Goal: Information Seeking & Learning: Learn about a topic

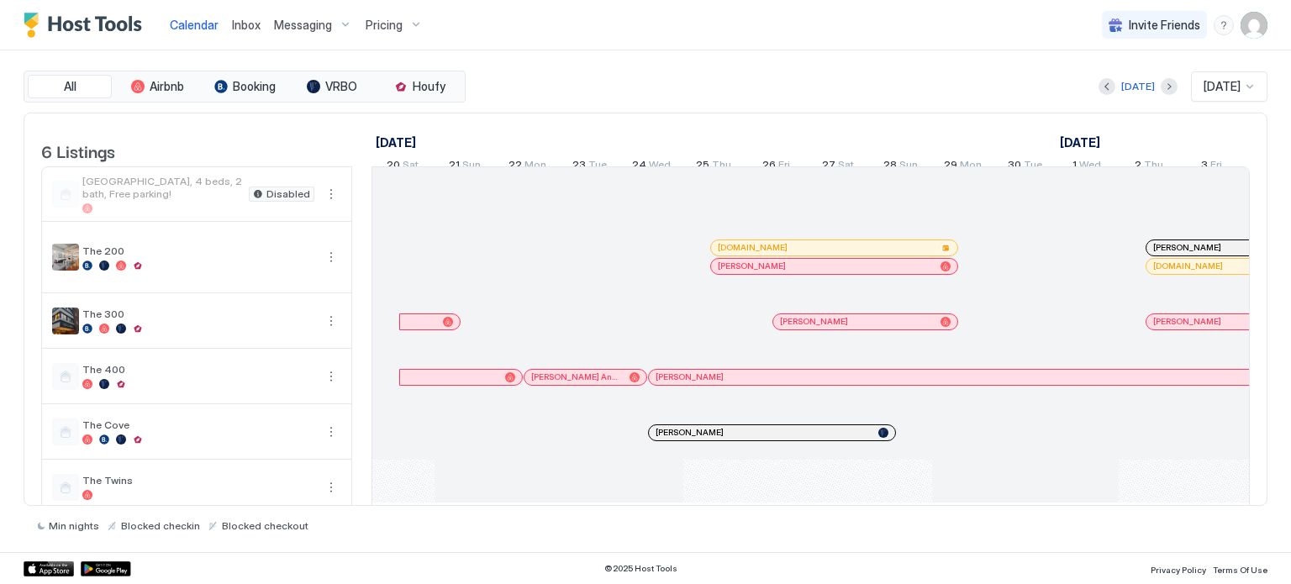
scroll to position [0, 934]
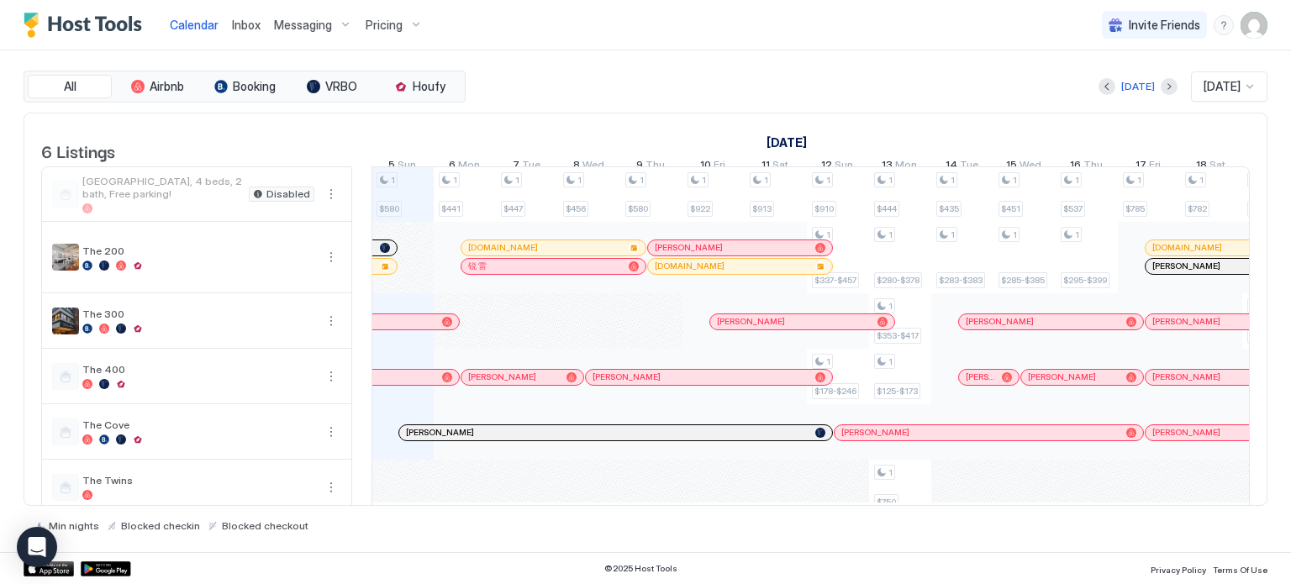
click at [382, 18] on span "Pricing" at bounding box center [384, 25] width 37 height 15
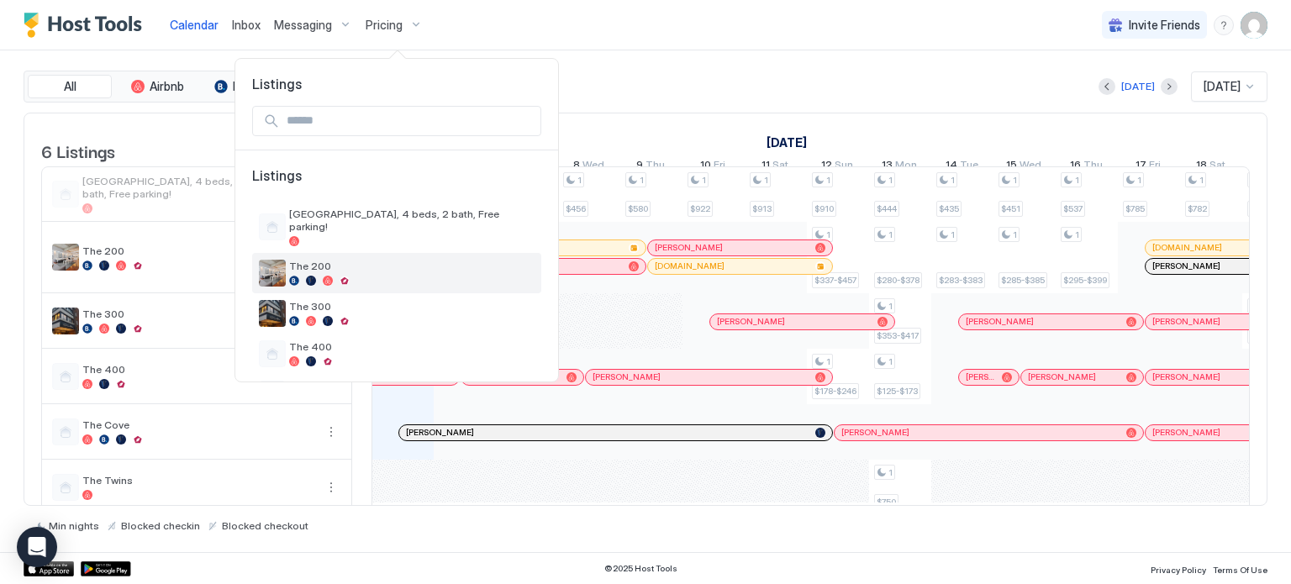
click at [350, 276] on div at bounding box center [345, 281] width 10 height 10
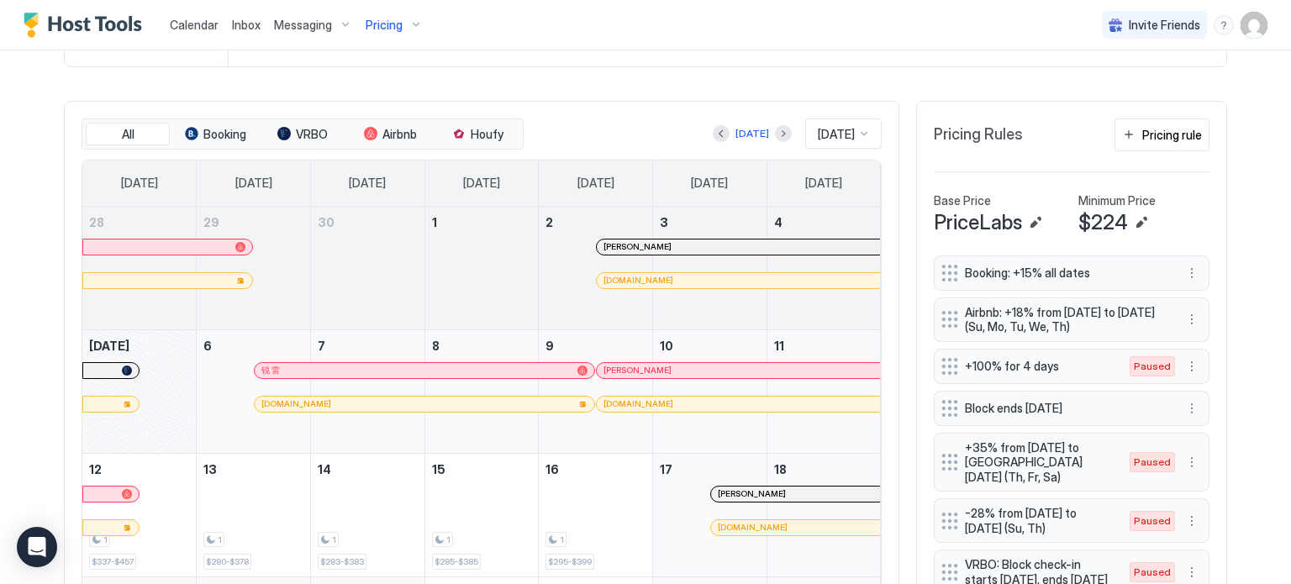
scroll to position [490, 0]
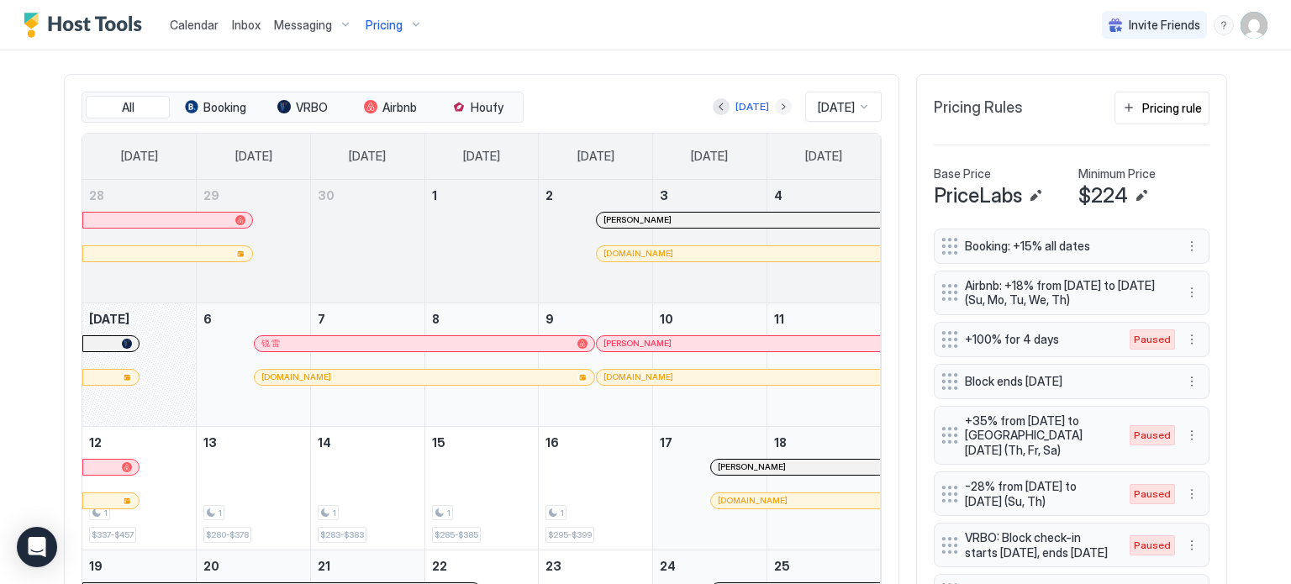
click at [775, 102] on button "Next month" at bounding box center [783, 106] width 17 height 17
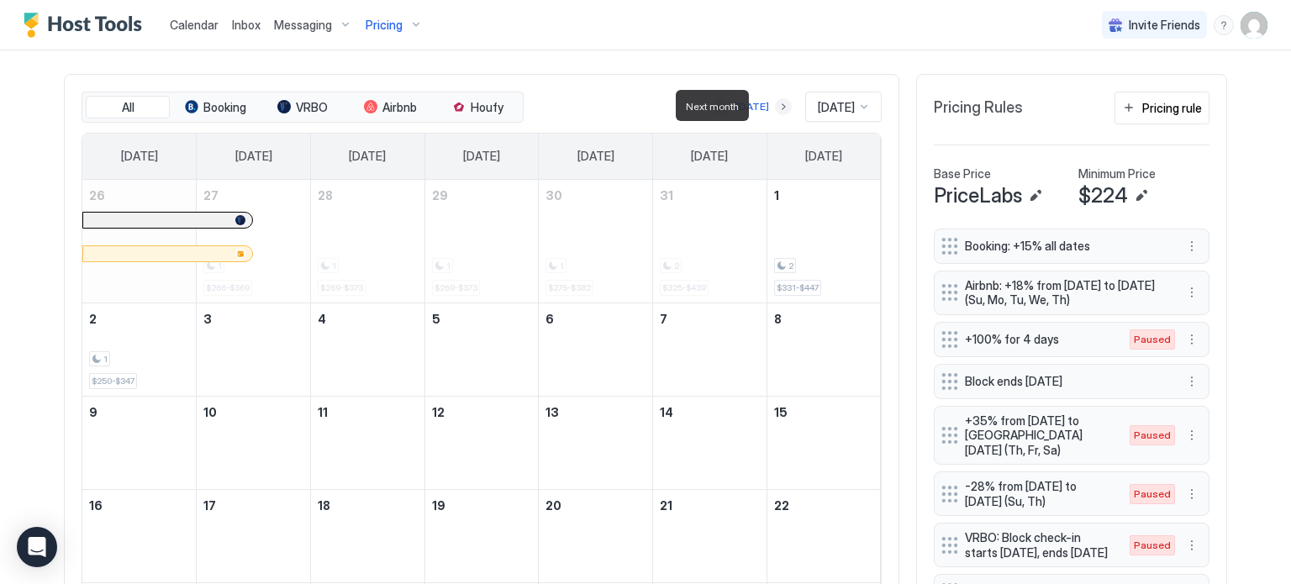
click at [775, 104] on button "Next month" at bounding box center [783, 106] width 17 height 17
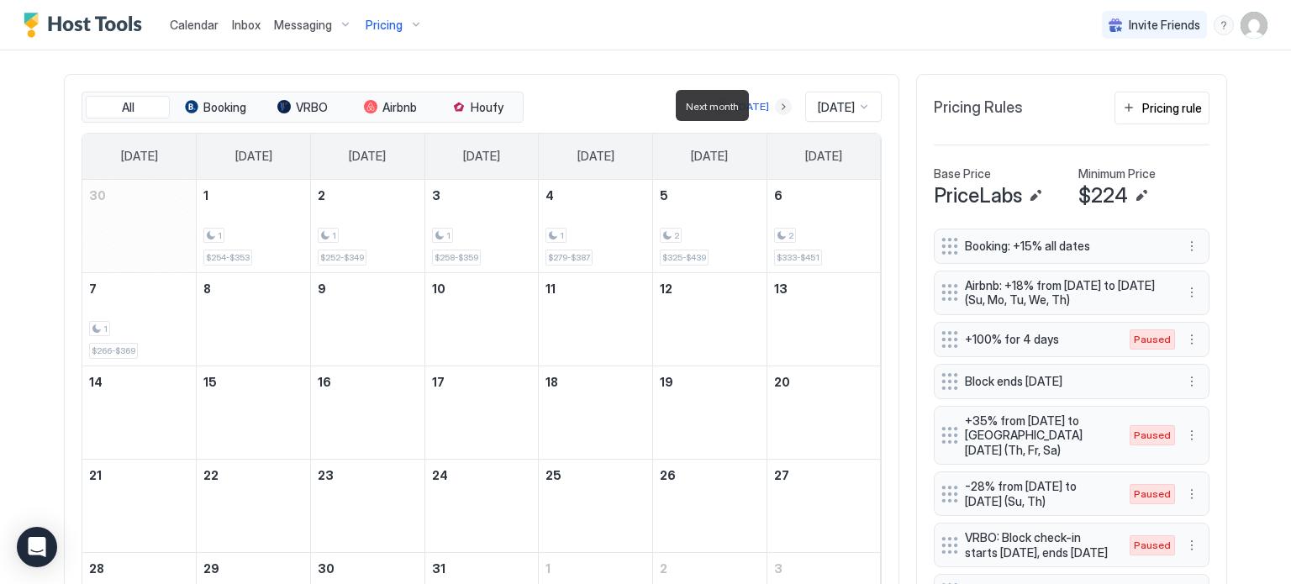
click at [775, 104] on button "Next month" at bounding box center [783, 106] width 17 height 17
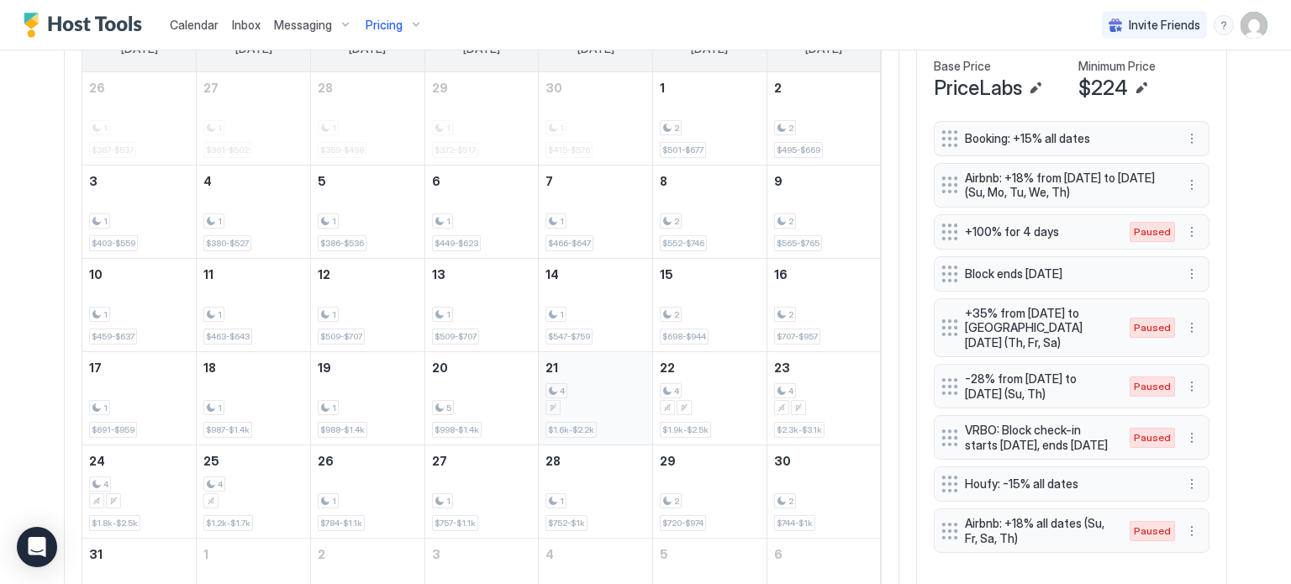
scroll to position [601, 0]
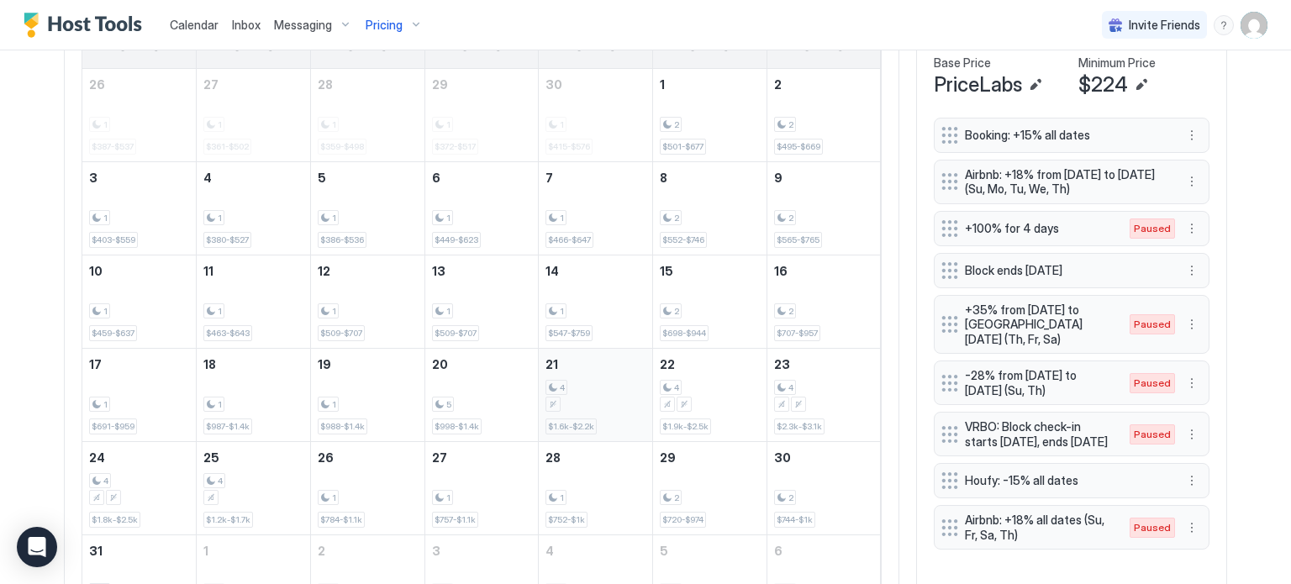
click at [572, 372] on div "4 $1.6k-$2.2k" at bounding box center [596, 395] width 100 height 79
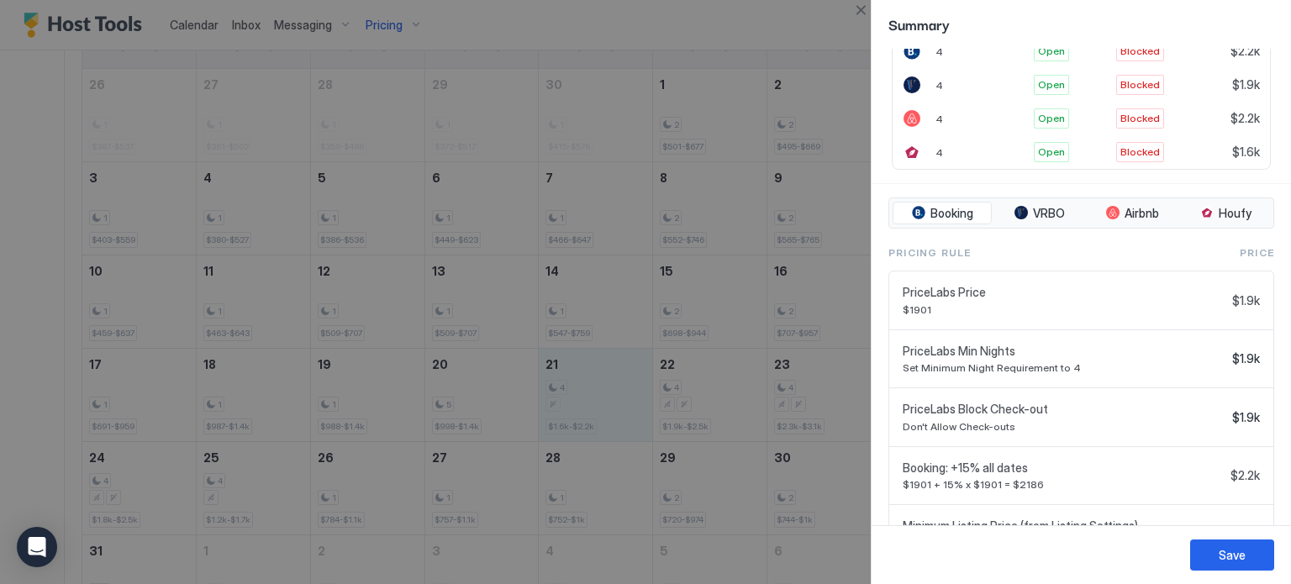
scroll to position [493, 0]
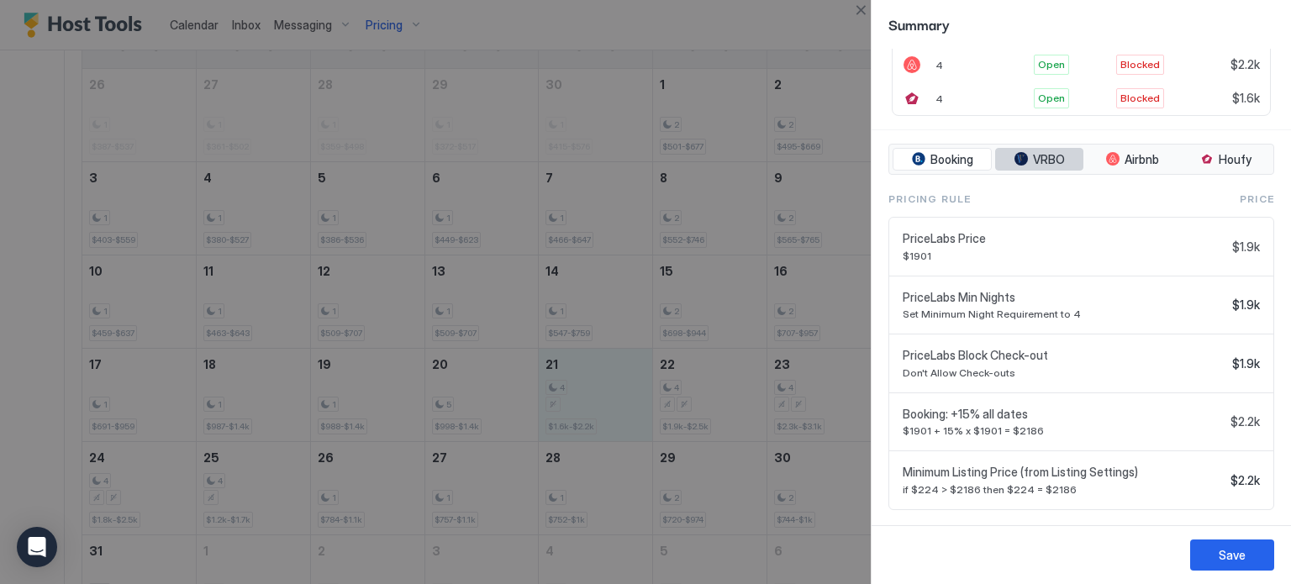
click at [1042, 158] on span "VRBO" at bounding box center [1049, 159] width 32 height 15
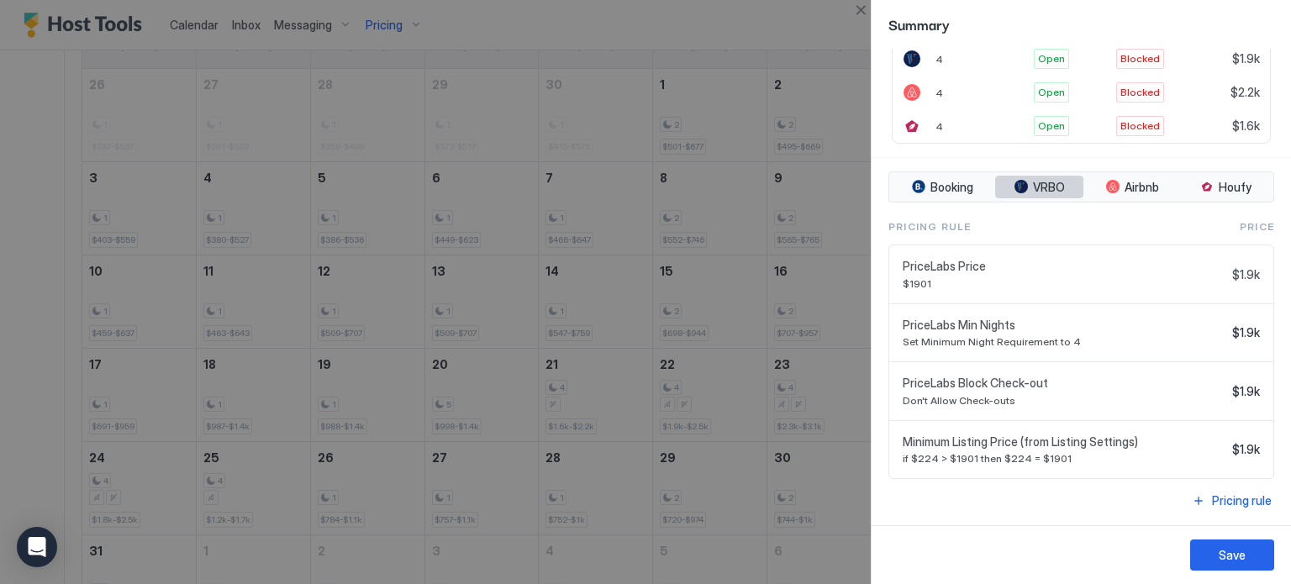
scroll to position [459, 0]
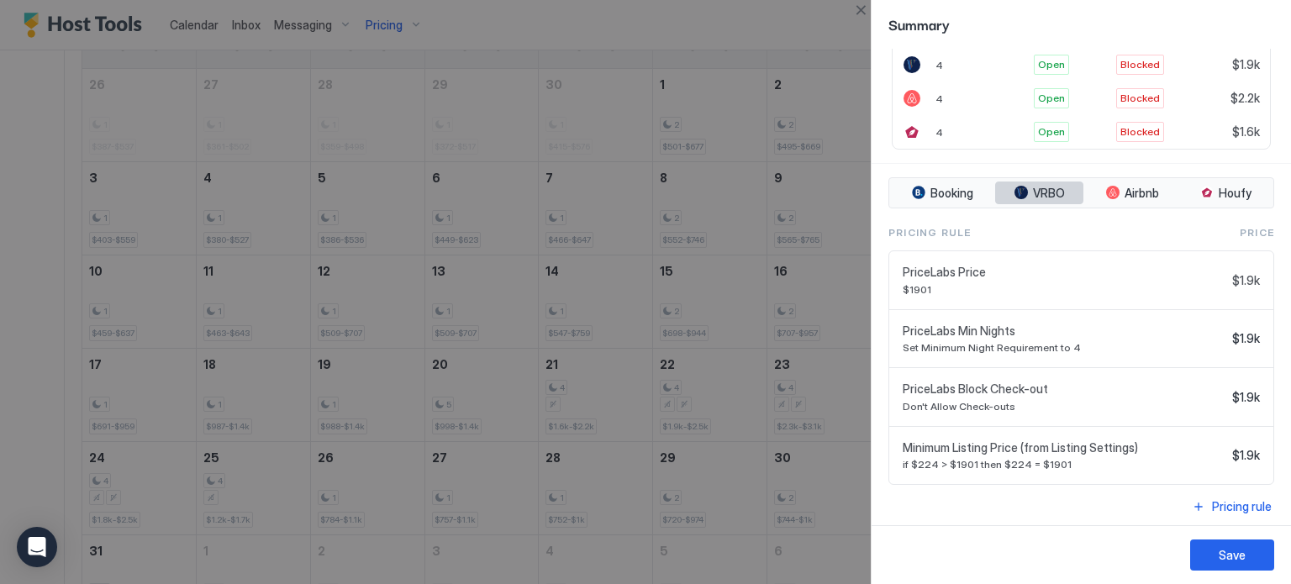
click at [1049, 194] on span "VRBO" at bounding box center [1049, 193] width 32 height 15
click at [1129, 199] on button "Airbnb" at bounding box center [1132, 194] width 91 height 24
